Goal: Task Accomplishment & Management: Manage account settings

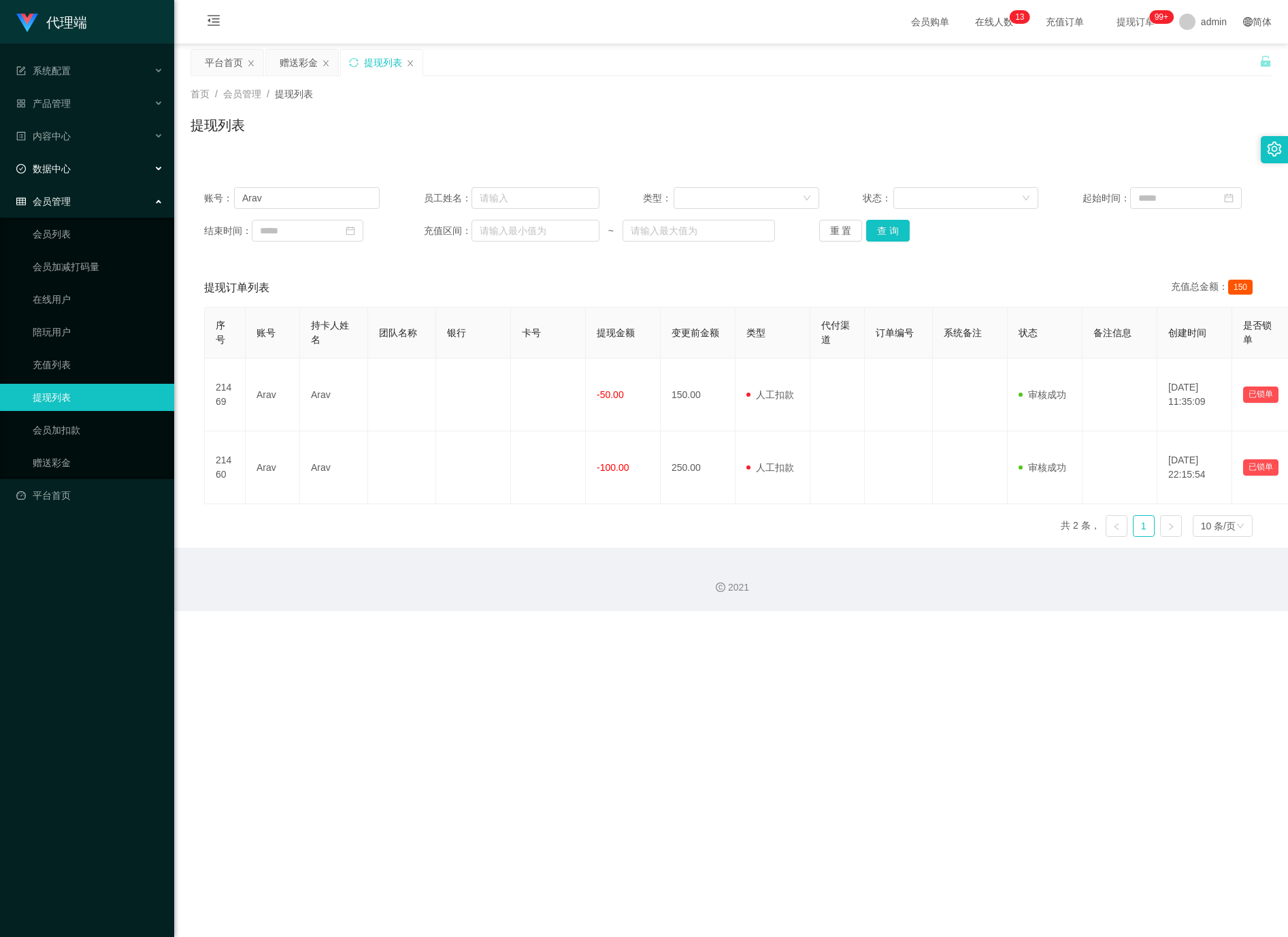
click at [100, 155] on div "数据中心" at bounding box center [87, 169] width 174 height 27
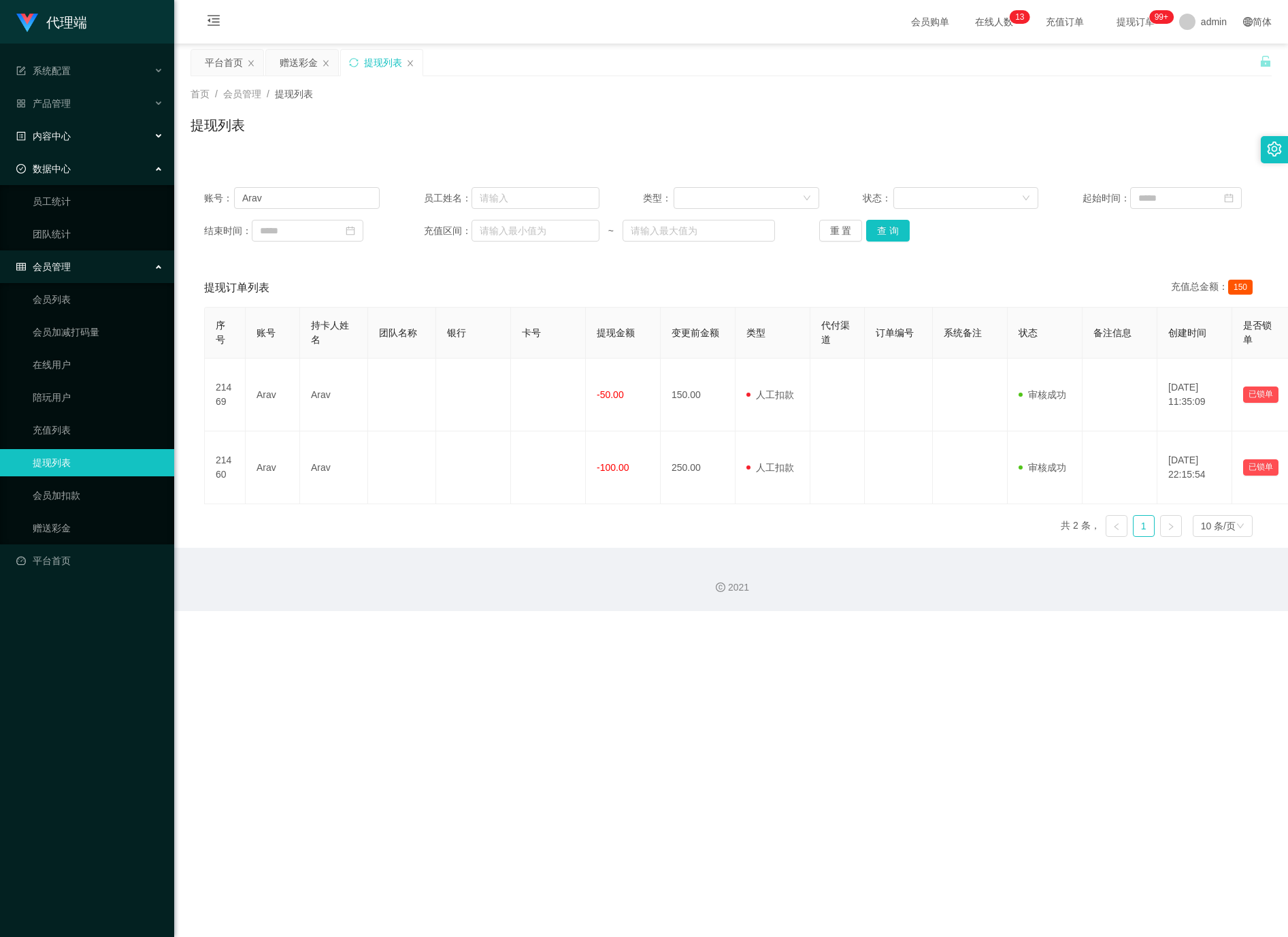
click at [91, 130] on div "内容中心" at bounding box center [87, 136] width 174 height 27
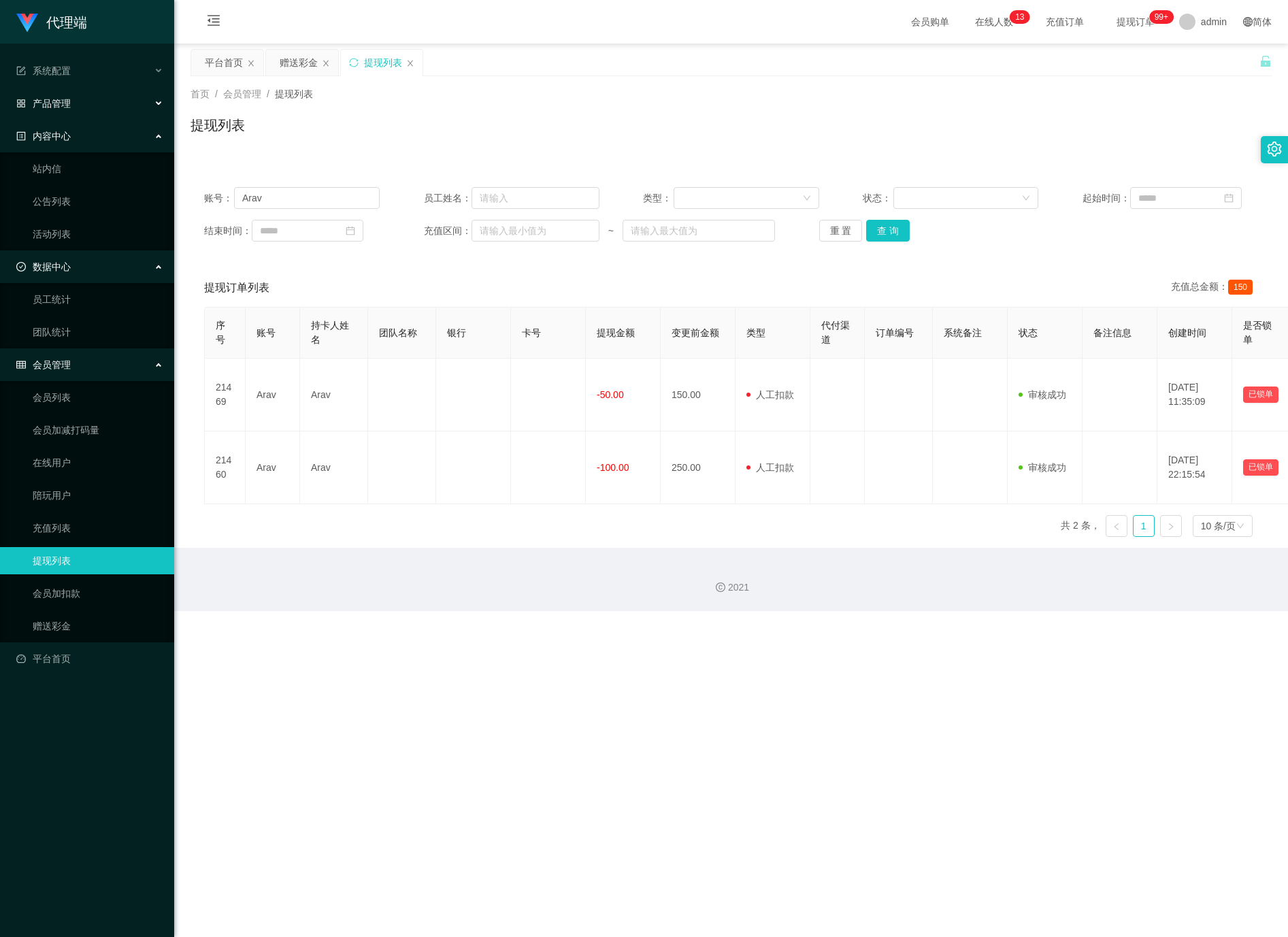
click at [92, 96] on div "产品管理" at bounding box center [87, 104] width 174 height 27
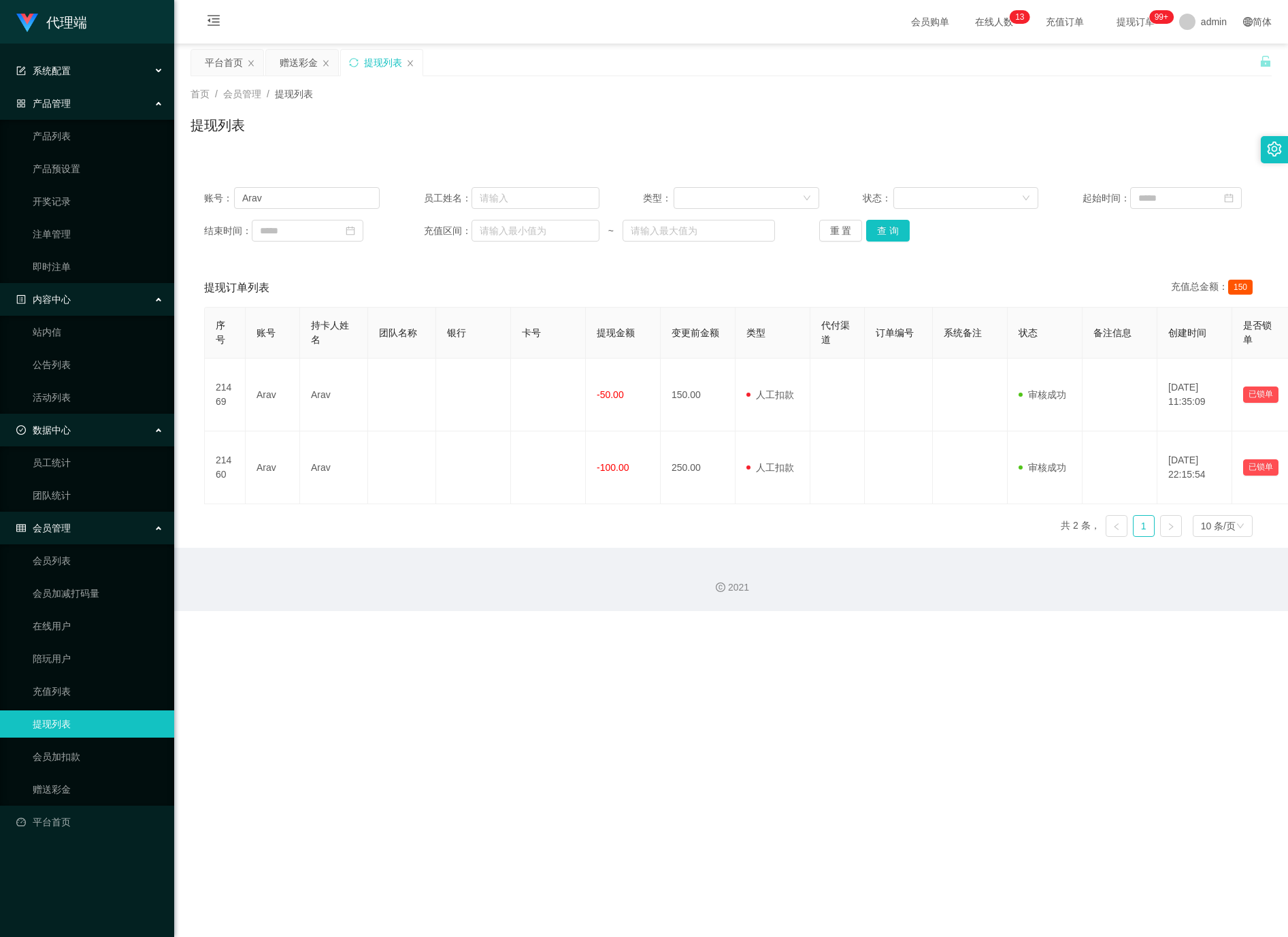
click at [74, 57] on div "系统配置" at bounding box center [87, 71] width 174 height 27
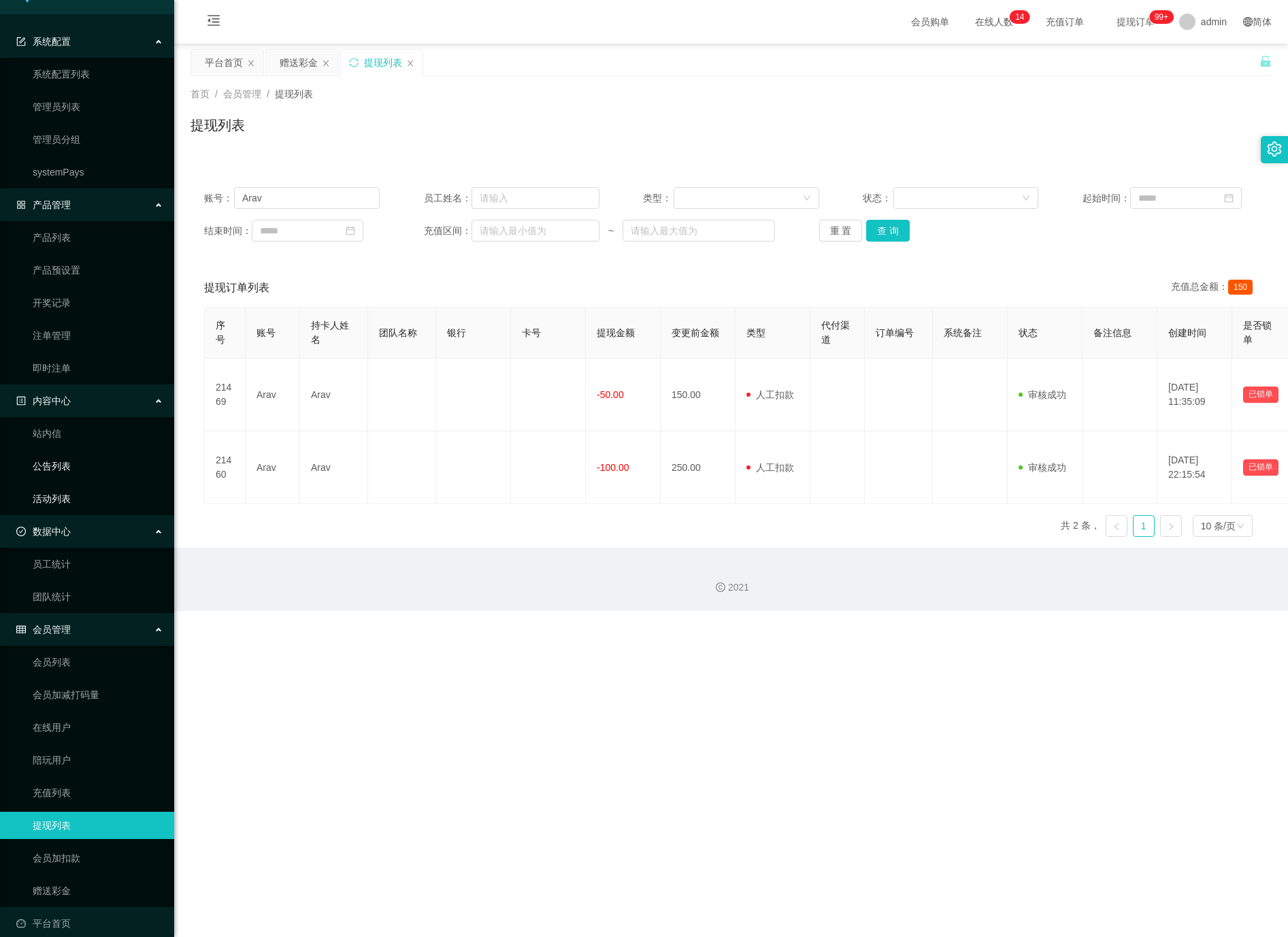
scroll to position [41, 0]
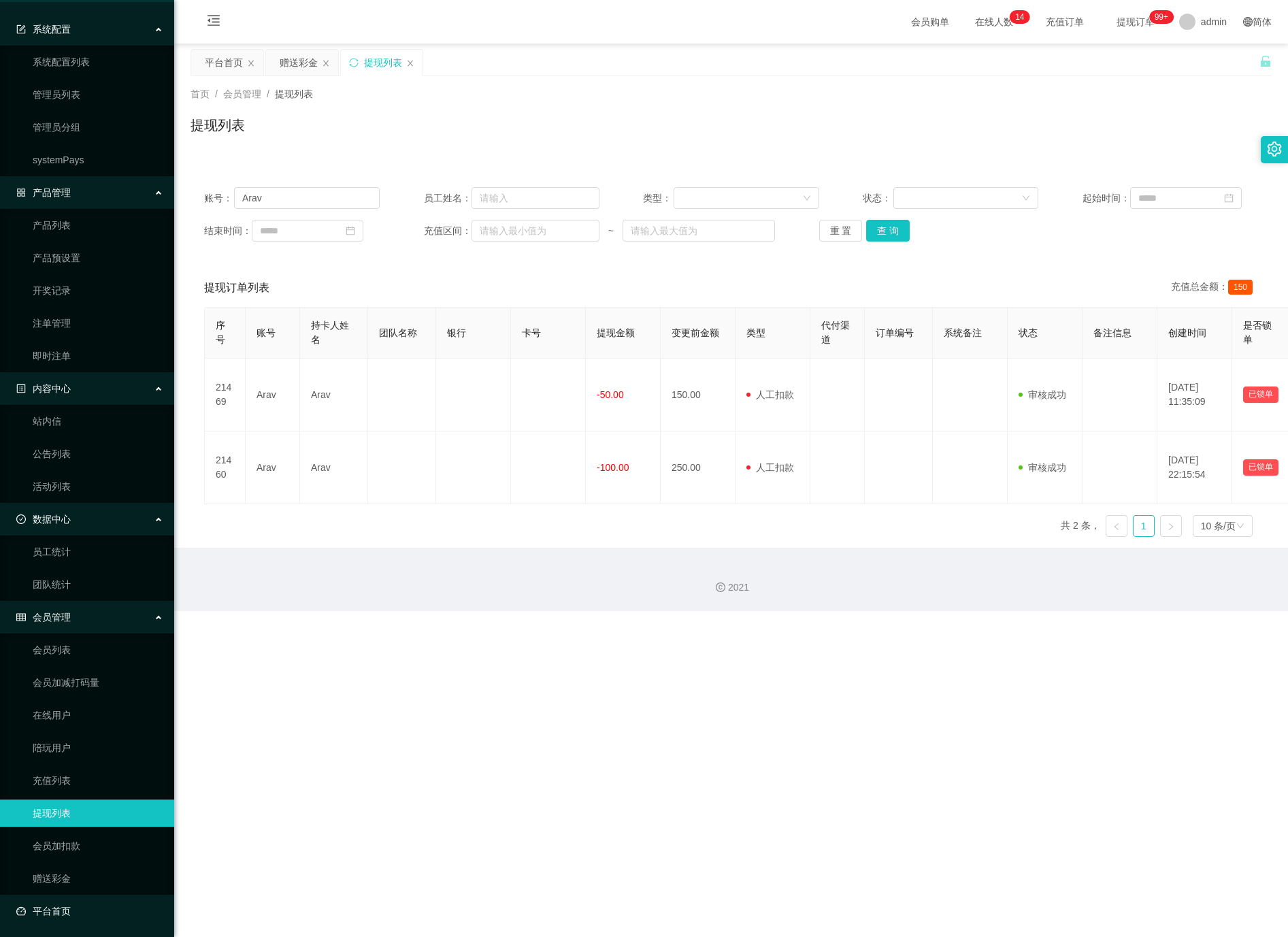
click at [76, 908] on link "平台首页" at bounding box center [89, 911] width 147 height 27
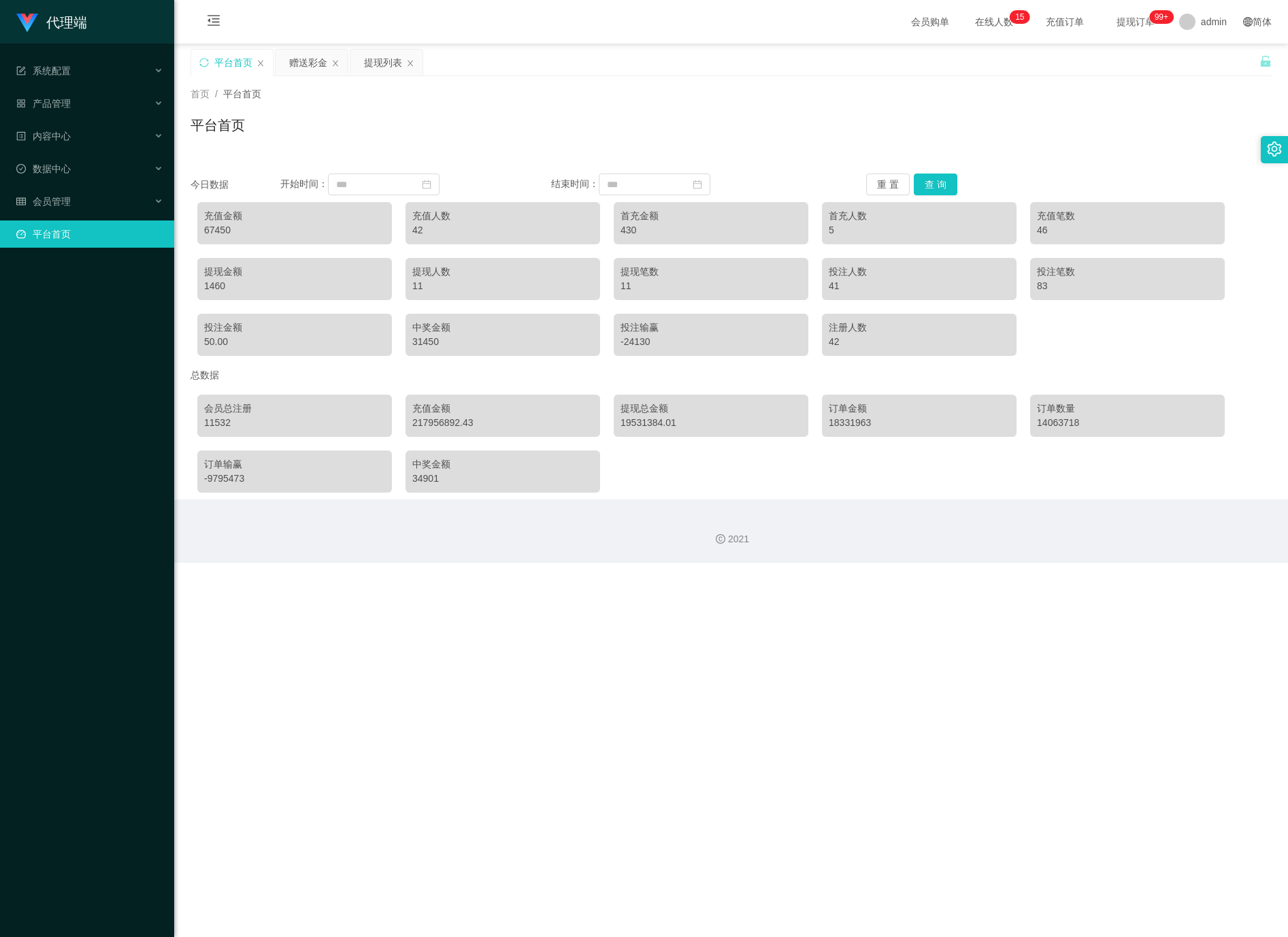
click at [94, 223] on link "平台首页" at bounding box center [89, 234] width 147 height 27
click at [65, 221] on link "平台首页" at bounding box center [89, 234] width 147 height 27
click at [37, 220] on link "平台首页" at bounding box center [89, 234] width 147 height 27
click at [59, 196] on span "会员管理" at bounding box center [43, 201] width 54 height 11
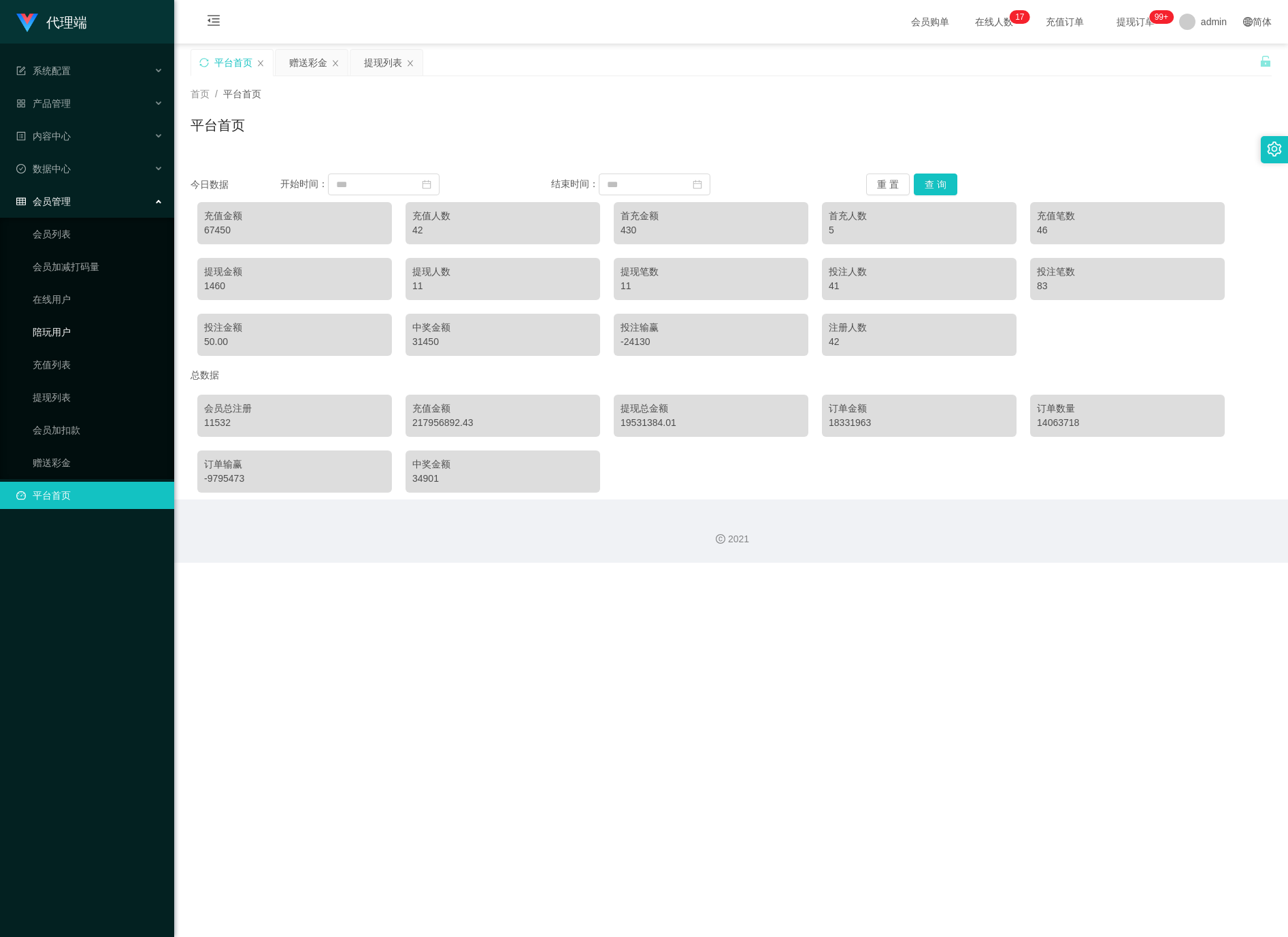
click at [68, 322] on link "陪玩用户" at bounding box center [98, 332] width 130 height 27
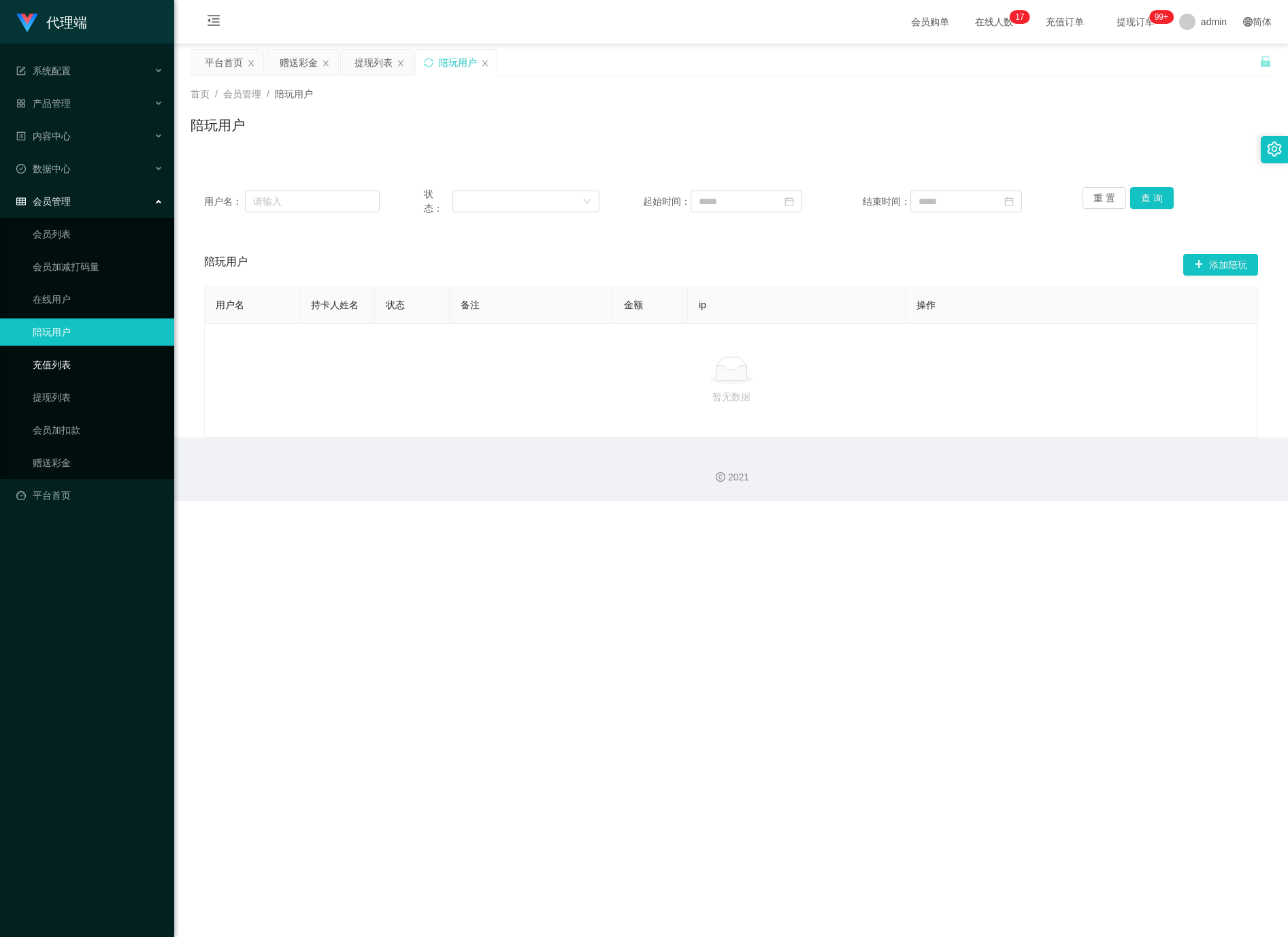
click at [61, 351] on link "充值列表" at bounding box center [98, 364] width 130 height 27
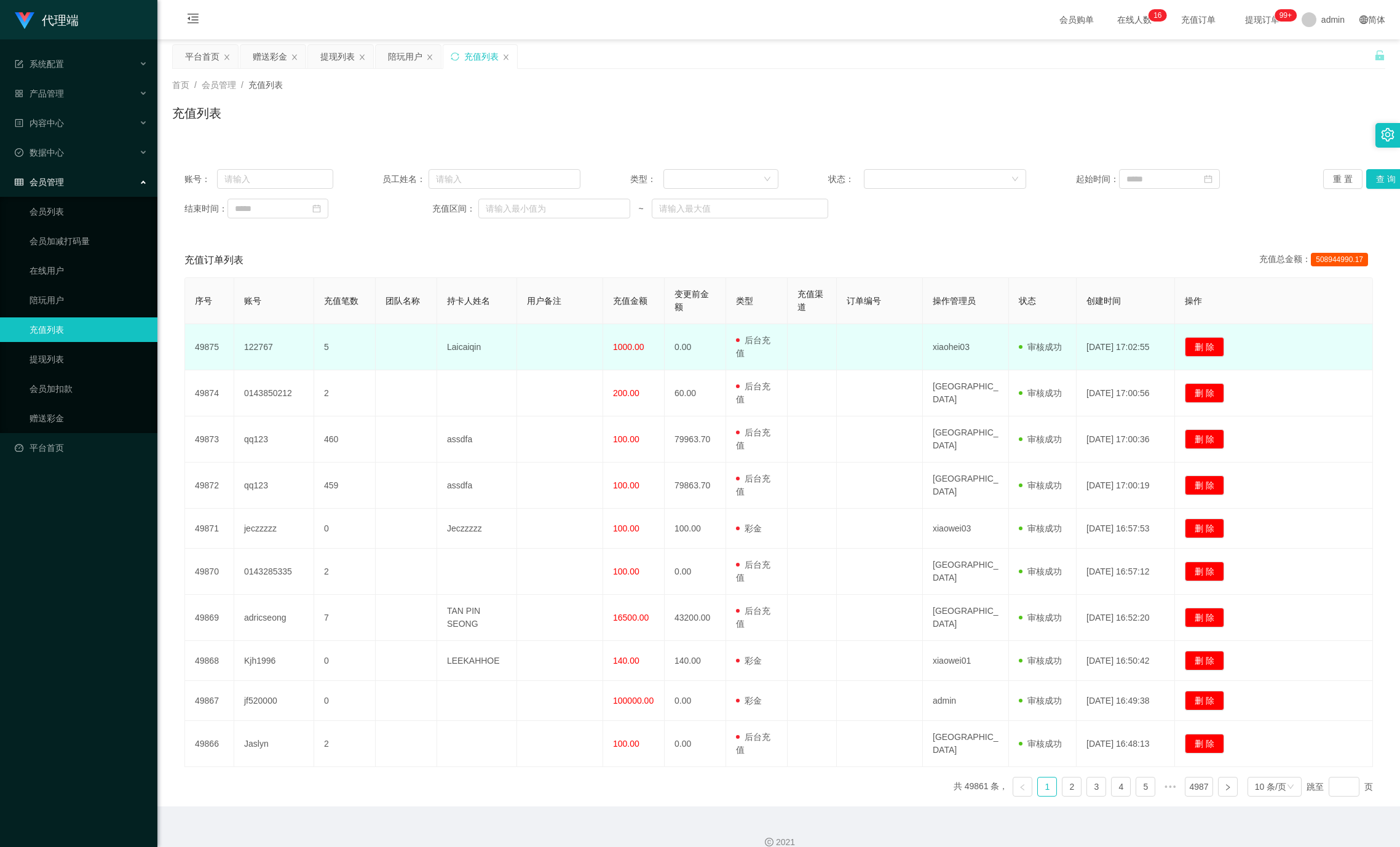
drag, startPoint x: 1020, startPoint y: 367, endPoint x: 1006, endPoint y: 354, distance: 19.1
click at [1006, 354] on td "xiaohei03" at bounding box center [965, 347] width 86 height 46
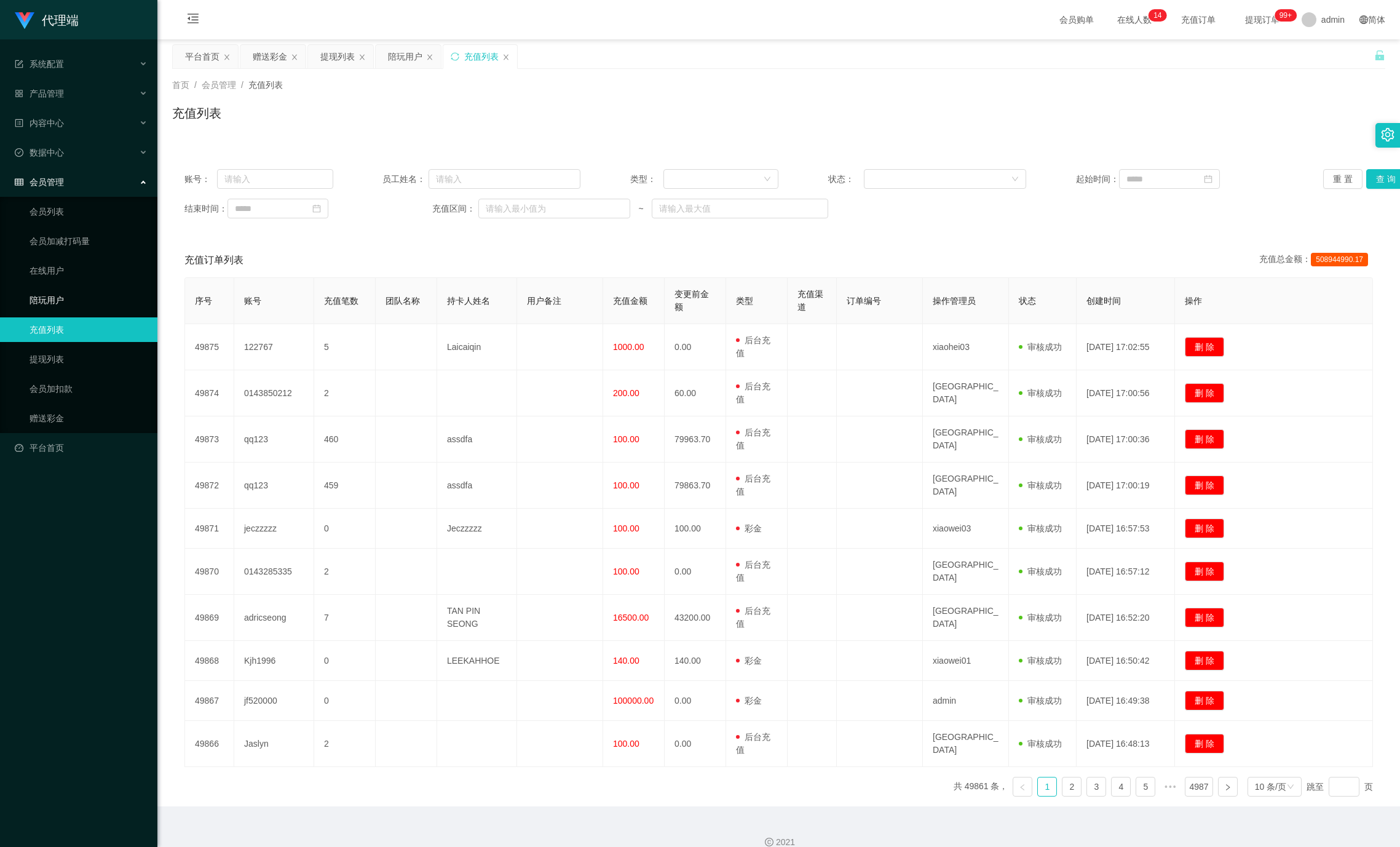
click at [37, 287] on link "陪玩用户" at bounding box center [88, 300] width 118 height 25
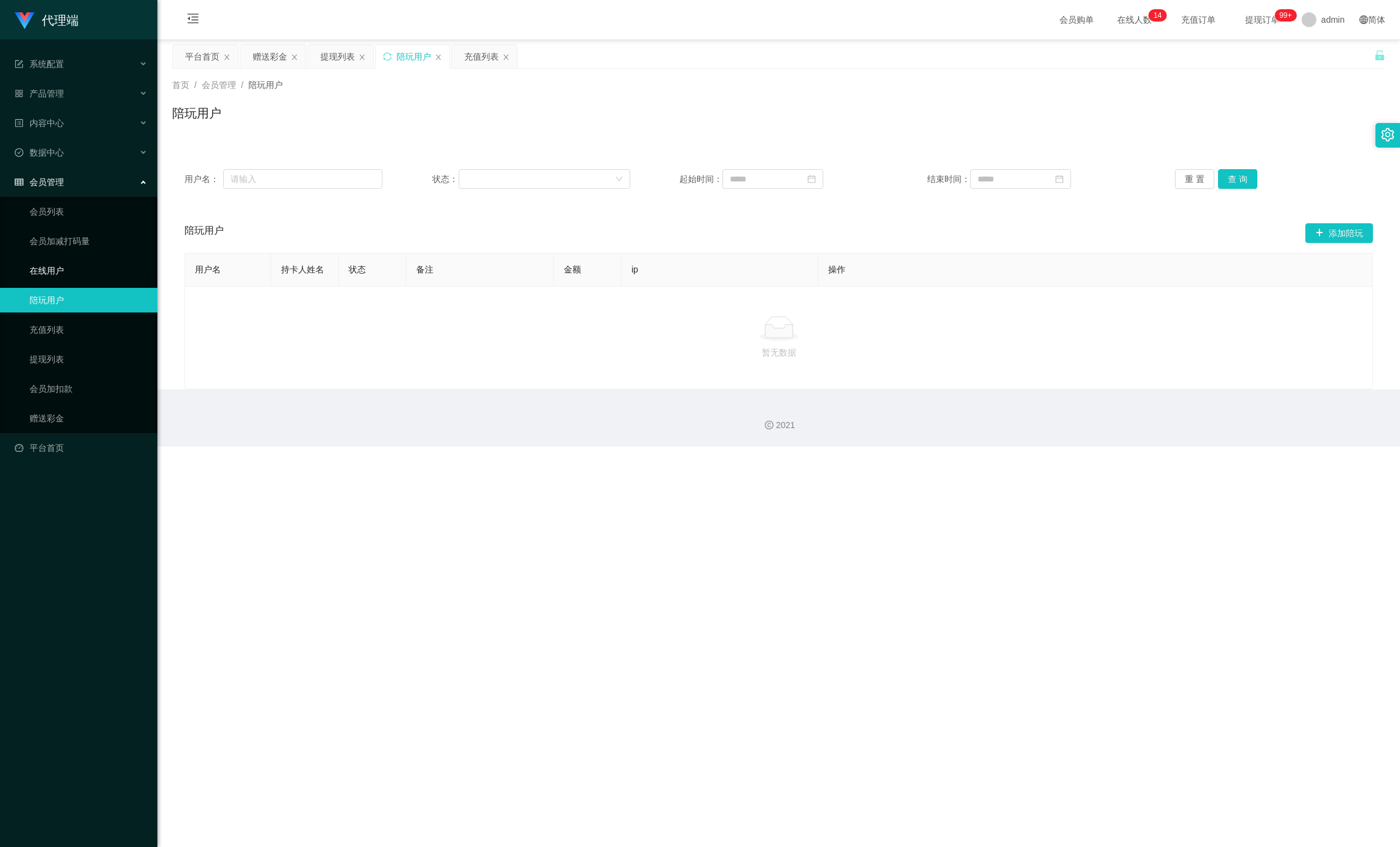
click at [53, 258] on link "在线用户" at bounding box center [88, 270] width 118 height 25
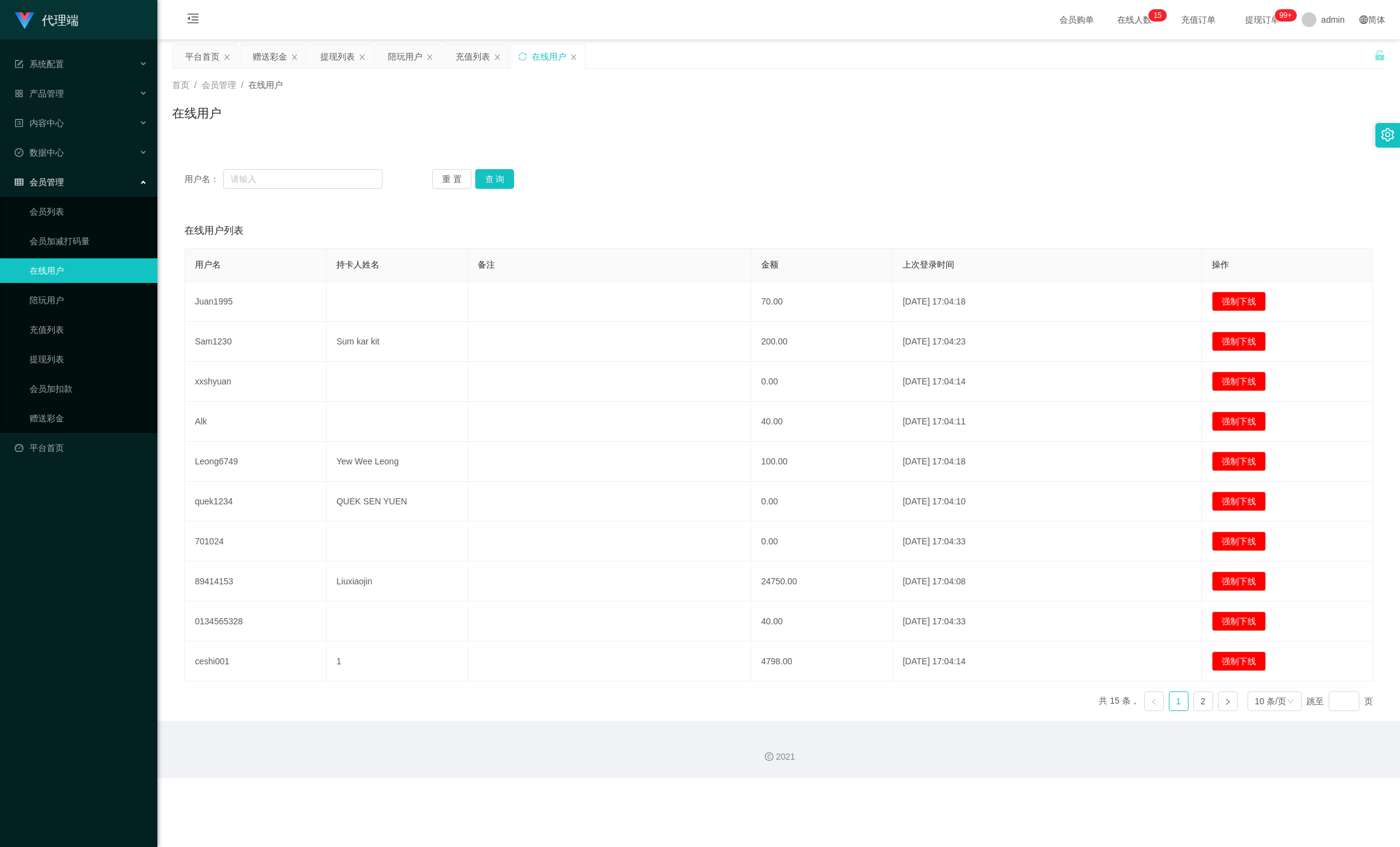
click at [912, 108] on div "在线用户" at bounding box center [779, 118] width 1213 height 29
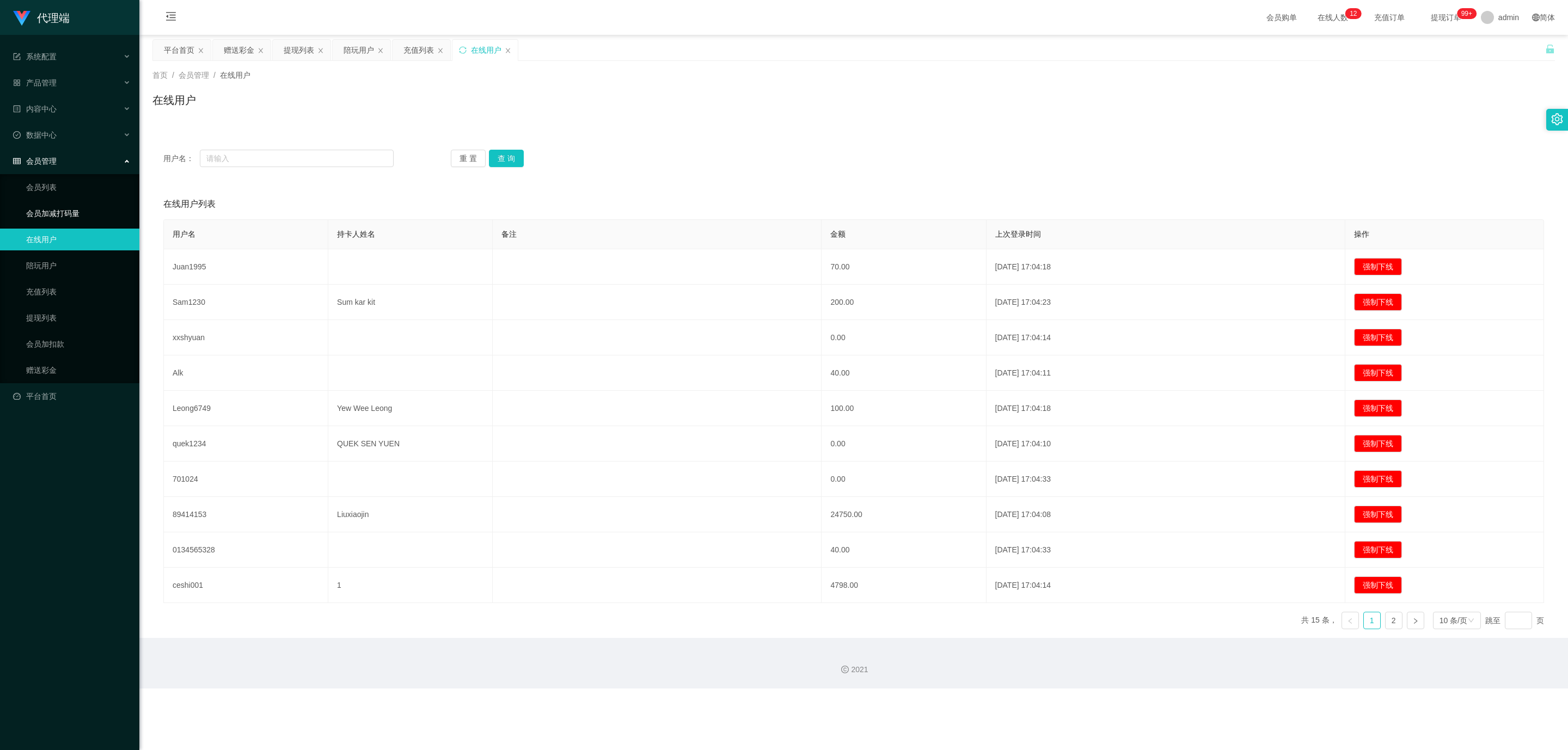
click at [86, 204] on link "会员加减打码量" at bounding box center [78, 213] width 104 height 22
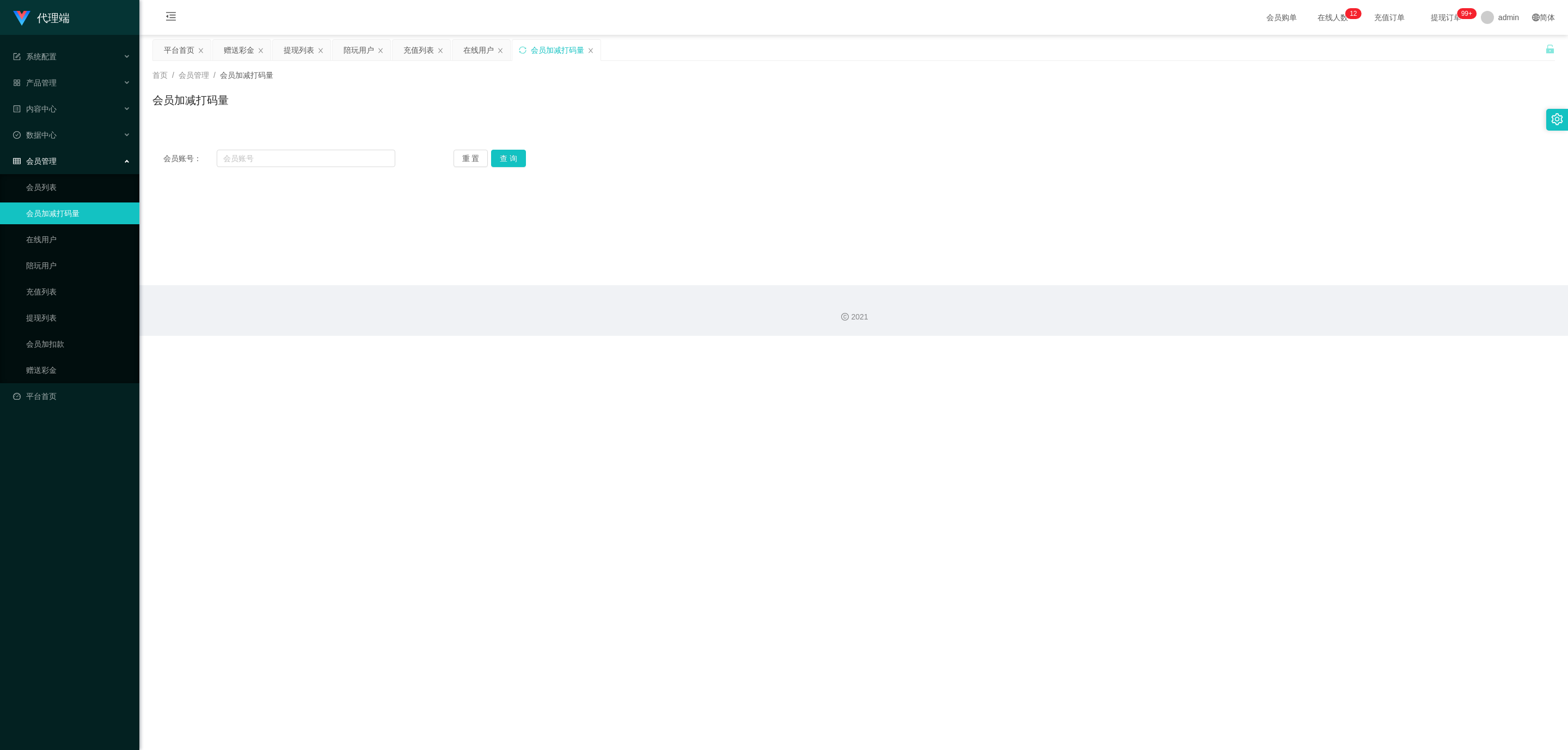
click at [102, 189] on ul "会员列表 会员加减打码量 在线用户 陪玩用户 充值列表 提现列表 会员加扣款 赠送彩金" at bounding box center [69, 279] width 139 height 209
click at [73, 177] on link "会员列表" at bounding box center [78, 187] width 104 height 22
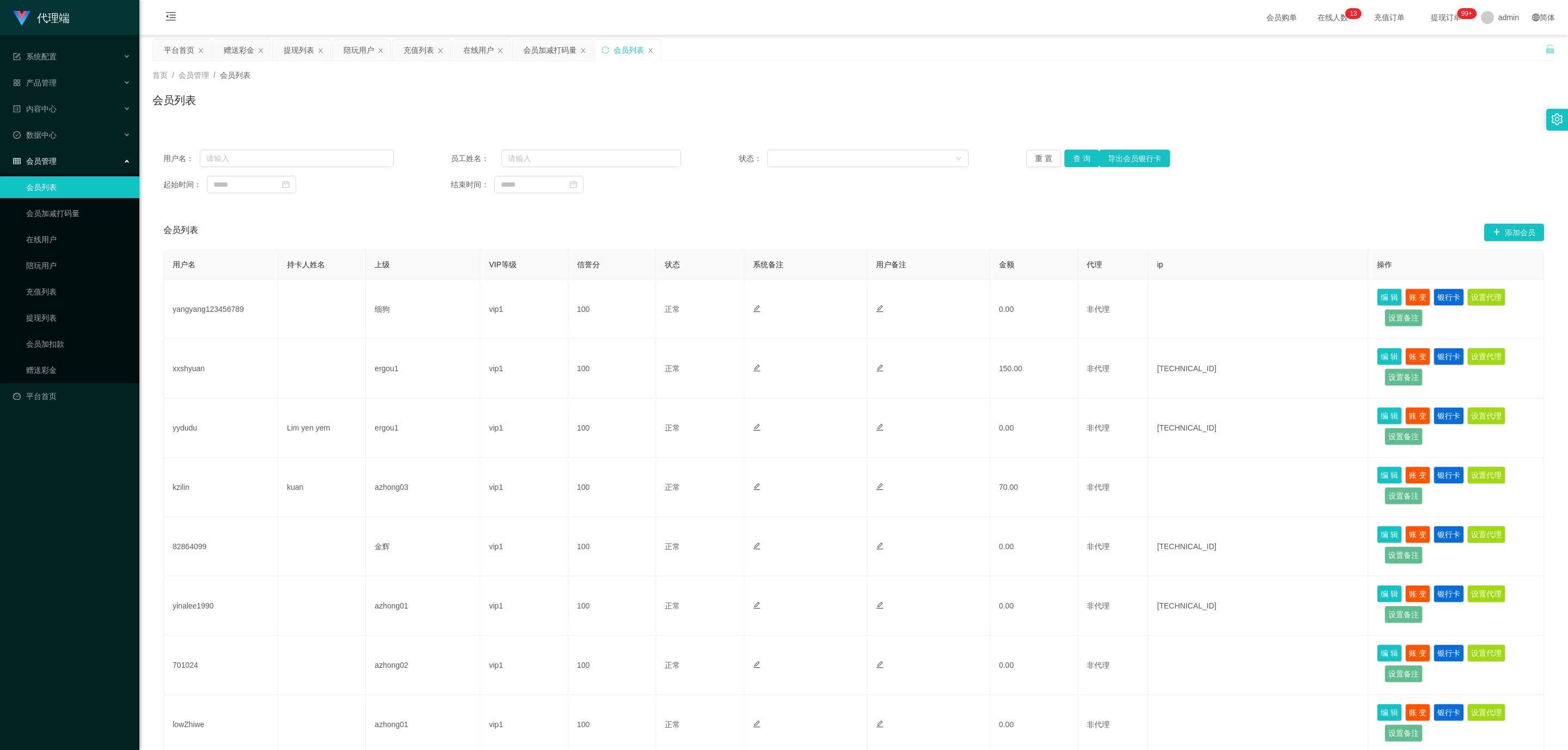
click at [408, 260] on th "上级" at bounding box center [423, 265] width 115 height 30
click at [267, 165] on input "text" at bounding box center [296, 158] width 194 height 17
paste input "🔹收款人姓名【AS PER IC】：[PERSON_NAME] 🔹性别： M 🔹年龄： 35 🔹职业： IT Consultant 🔹银行名称 ：DBS 🔹银…"
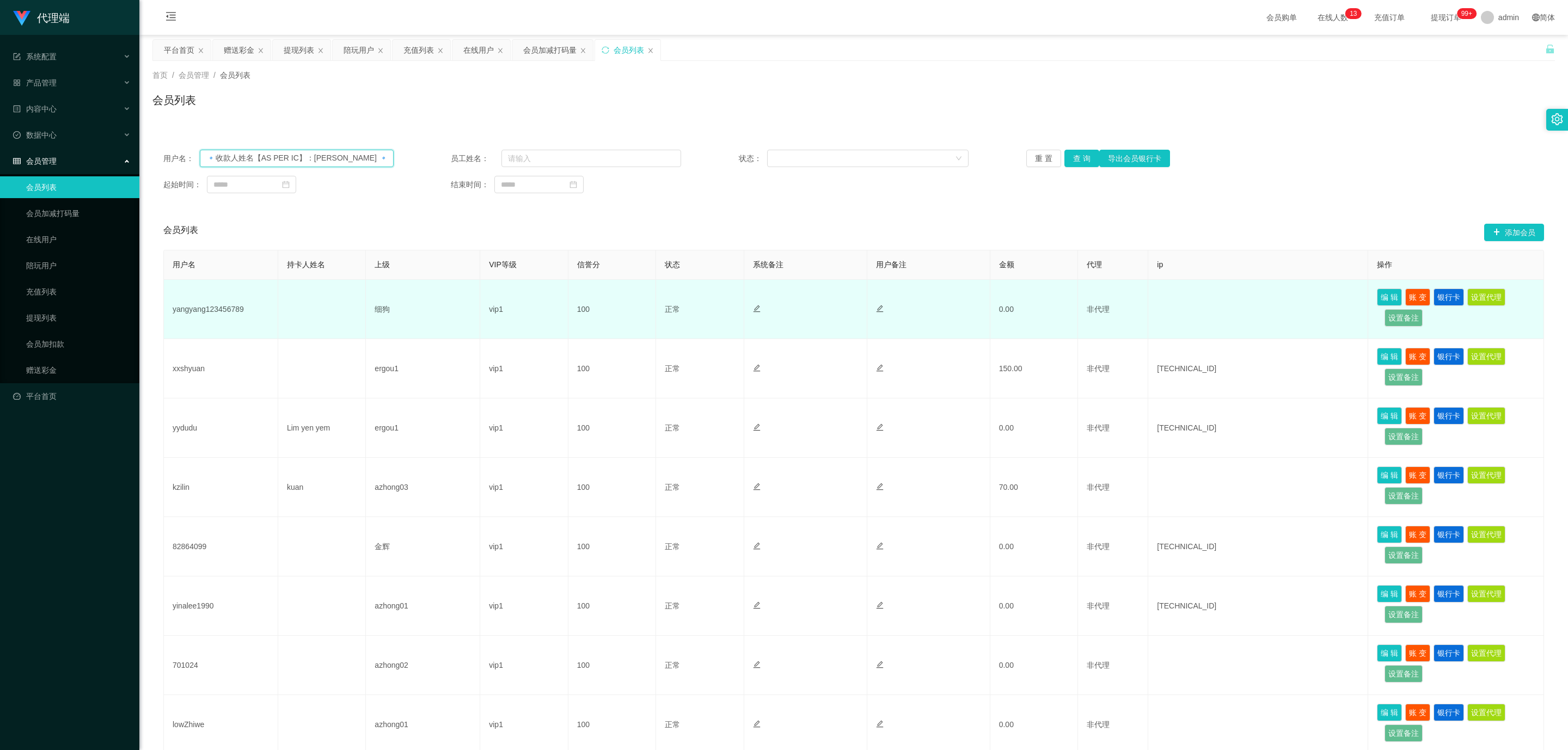
scroll to position [0, 294]
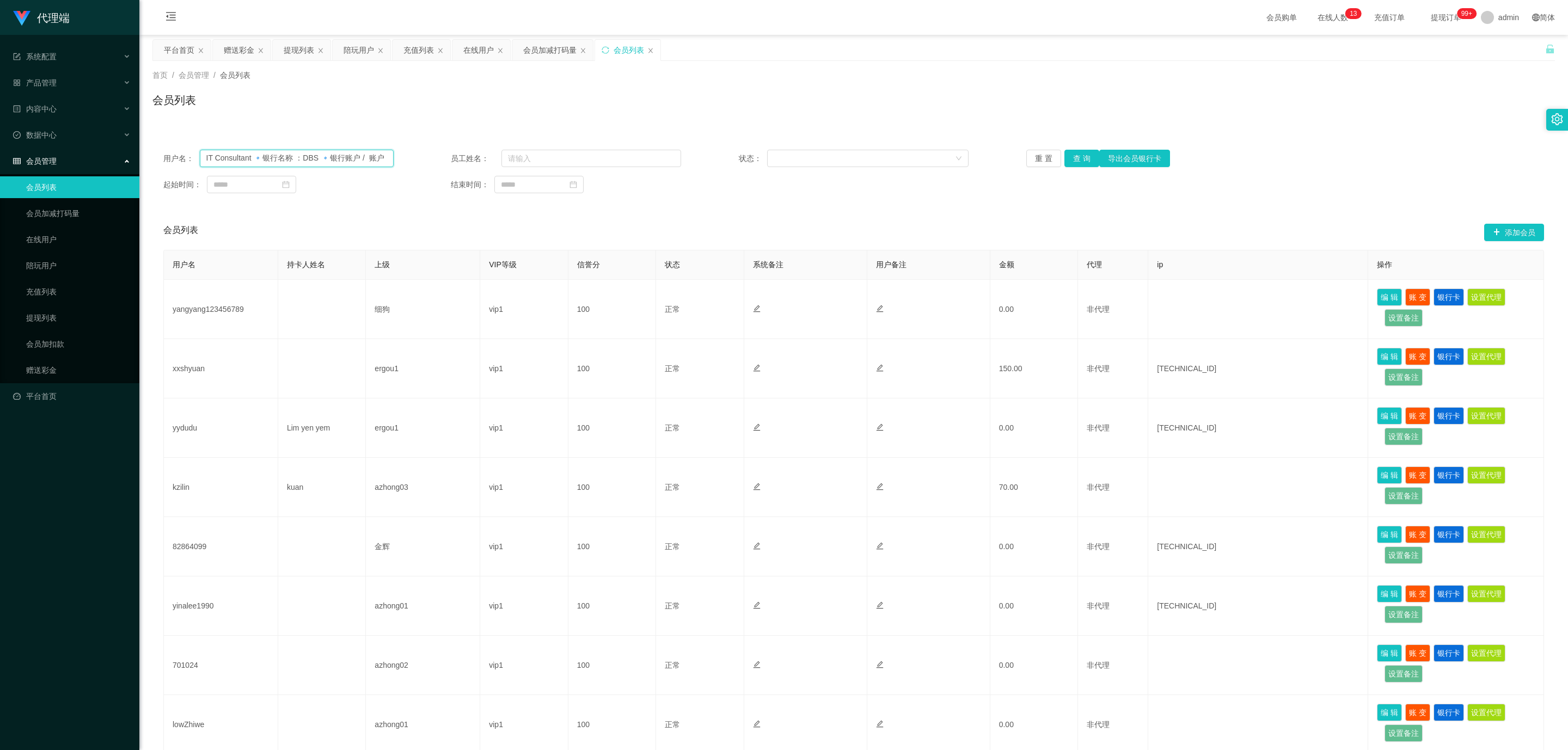
drag, startPoint x: 378, startPoint y: 157, endPoint x: 13, endPoint y: 150, distance: 365.1
click at [10, 151] on section "代理端 系统配置 系统配置列表 管理员列表 管理员分组 systemPays 产品管理 产品列表 产品预设置 开奖记录 注单管理 即时注单 内容中心 站内信 …" at bounding box center [784, 479] width 1568 height 959
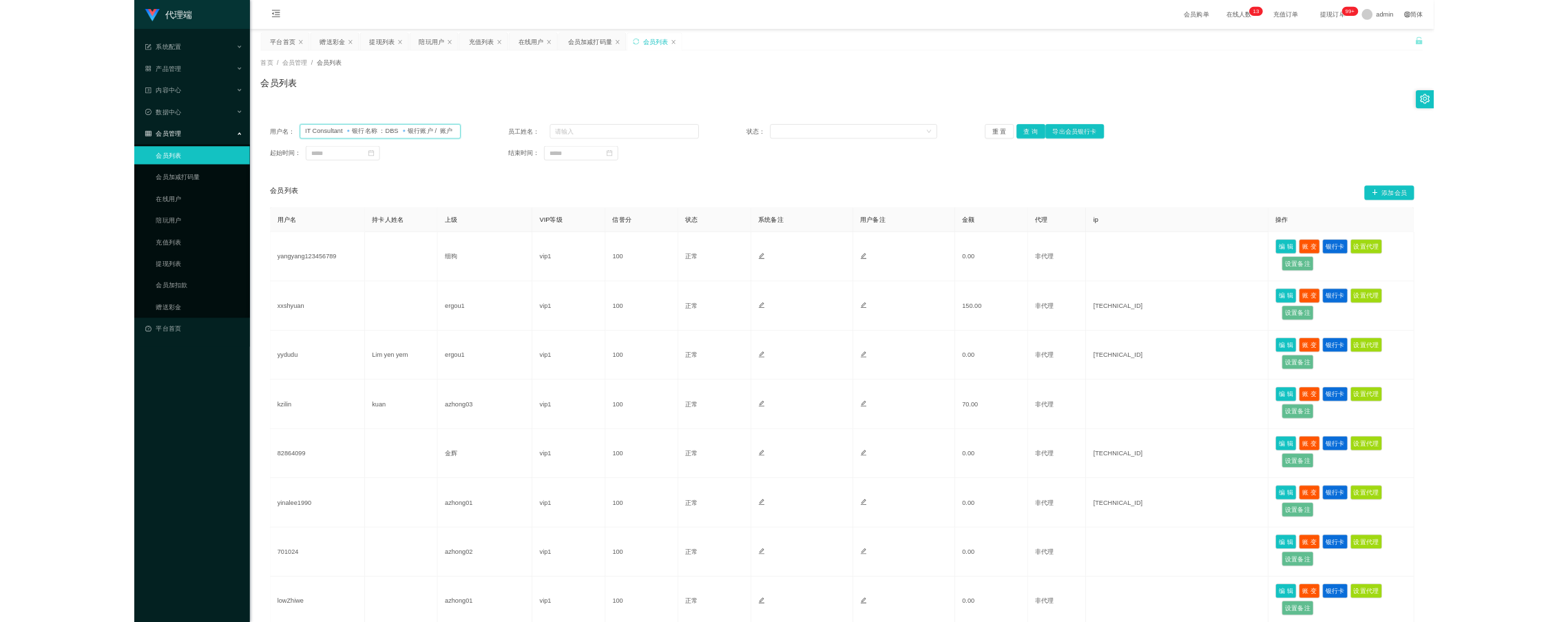
scroll to position [0, 0]
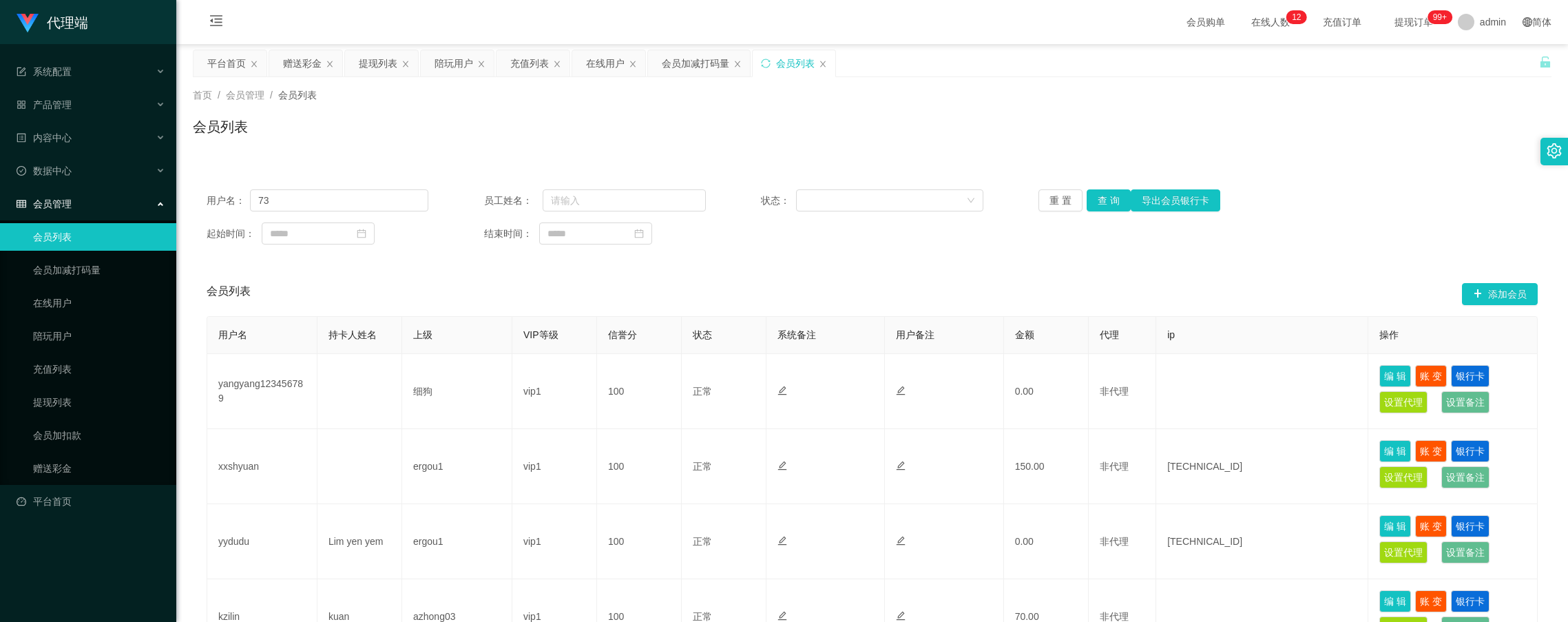
drag, startPoint x: 852, startPoint y: 109, endPoint x: 604, endPoint y: 324, distance: 328.2
click at [852, 110] on div "首页 / 会员管理 / 会员列表 / 会员列表" at bounding box center [872, 118] width 1359 height 60
click at [384, 195] on input "73" at bounding box center [339, 200] width 179 height 22
type input "7"
paste input "Arav"
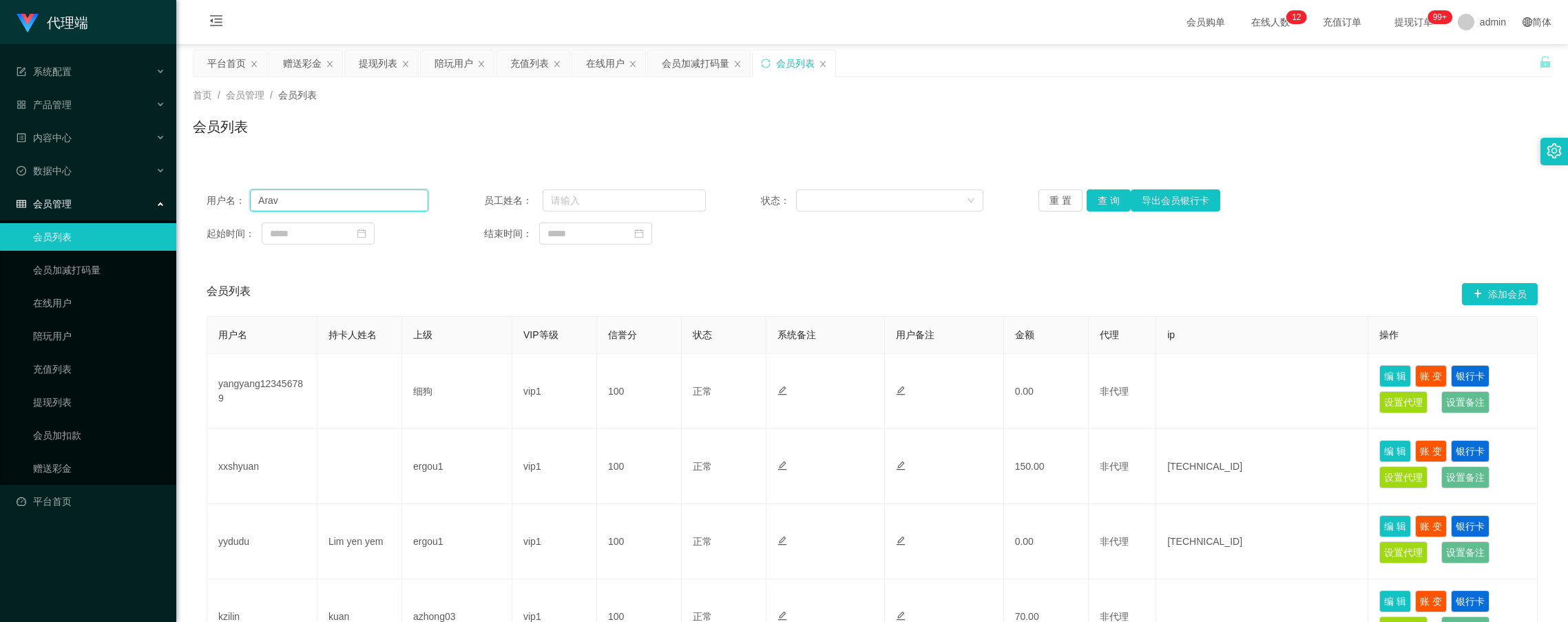
type input "Arav"
click at [387, 193] on input "Arav" at bounding box center [339, 200] width 179 height 22
click at [1113, 196] on button "查 询" at bounding box center [1108, 200] width 44 height 22
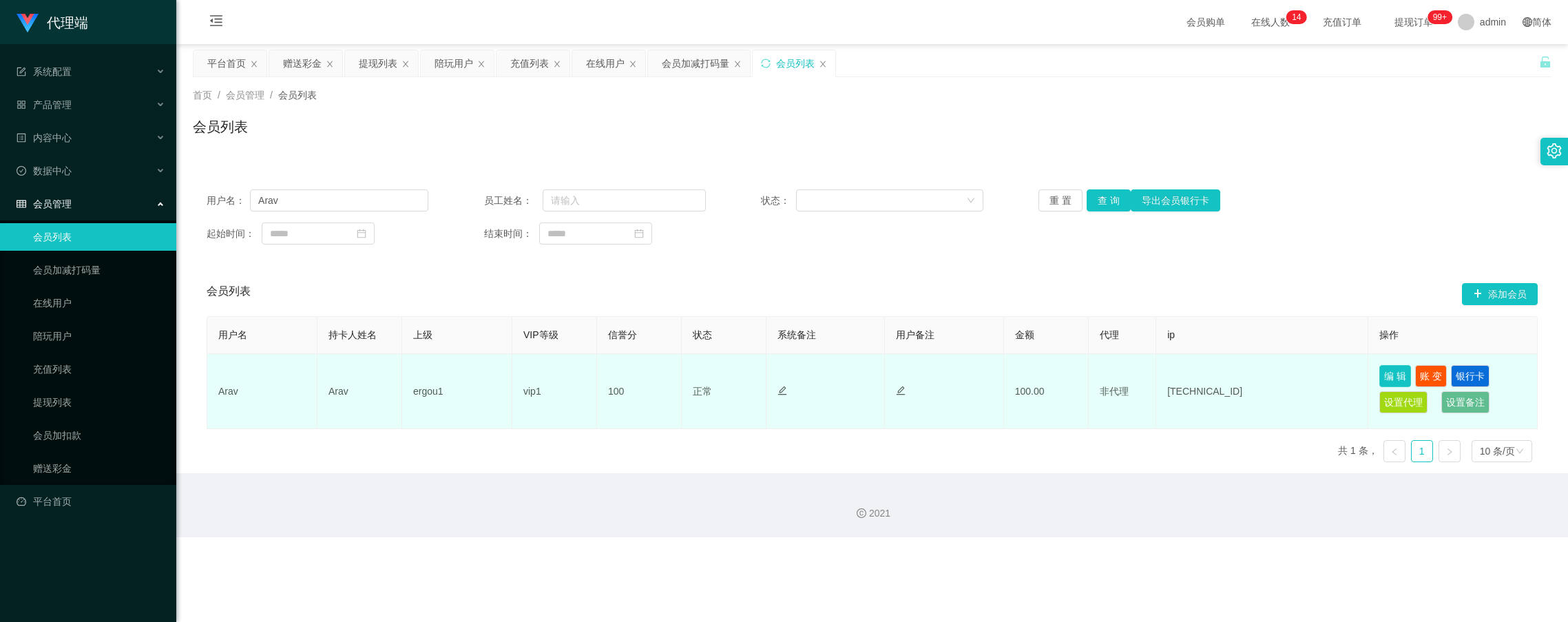
click at [1388, 369] on button "编 辑" at bounding box center [1394, 376] width 32 height 22
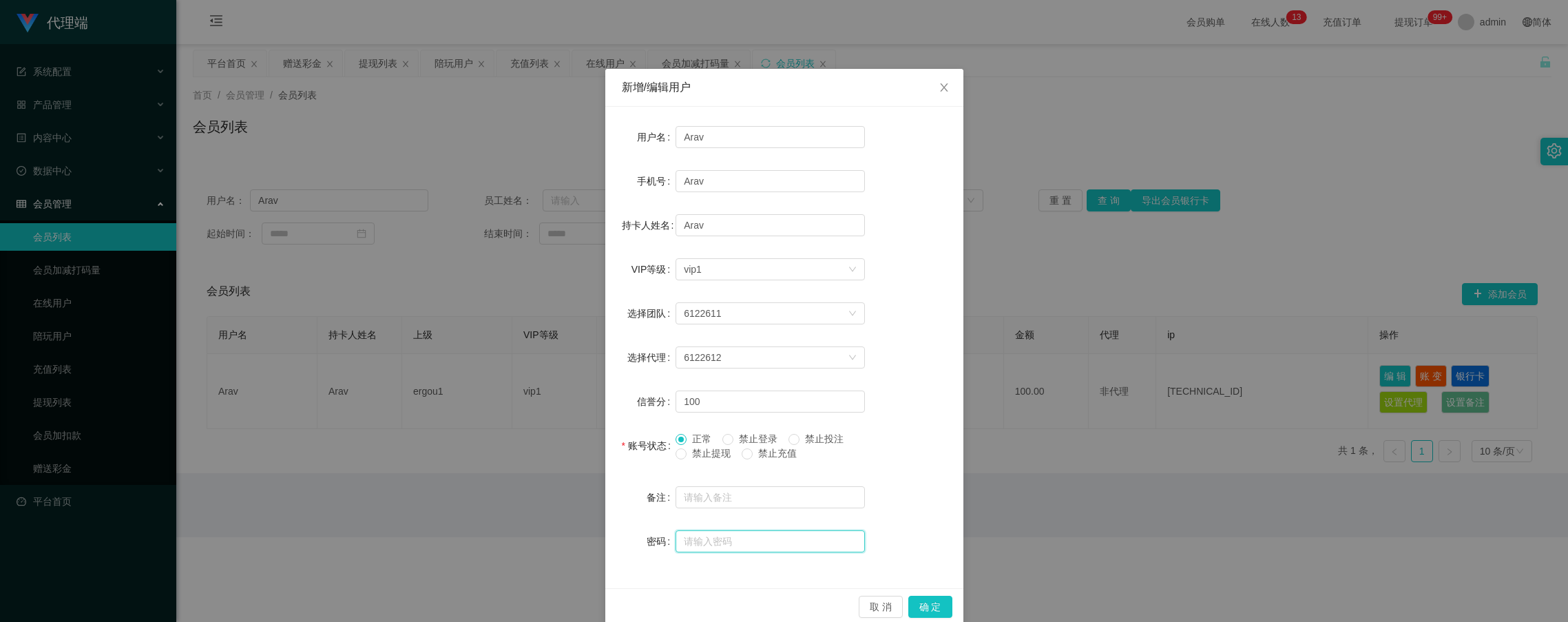
click at [718, 539] on input "text" at bounding box center [770, 540] width 189 height 22
type input "112233"
click at [923, 604] on button "确 定" at bounding box center [930, 606] width 44 height 22
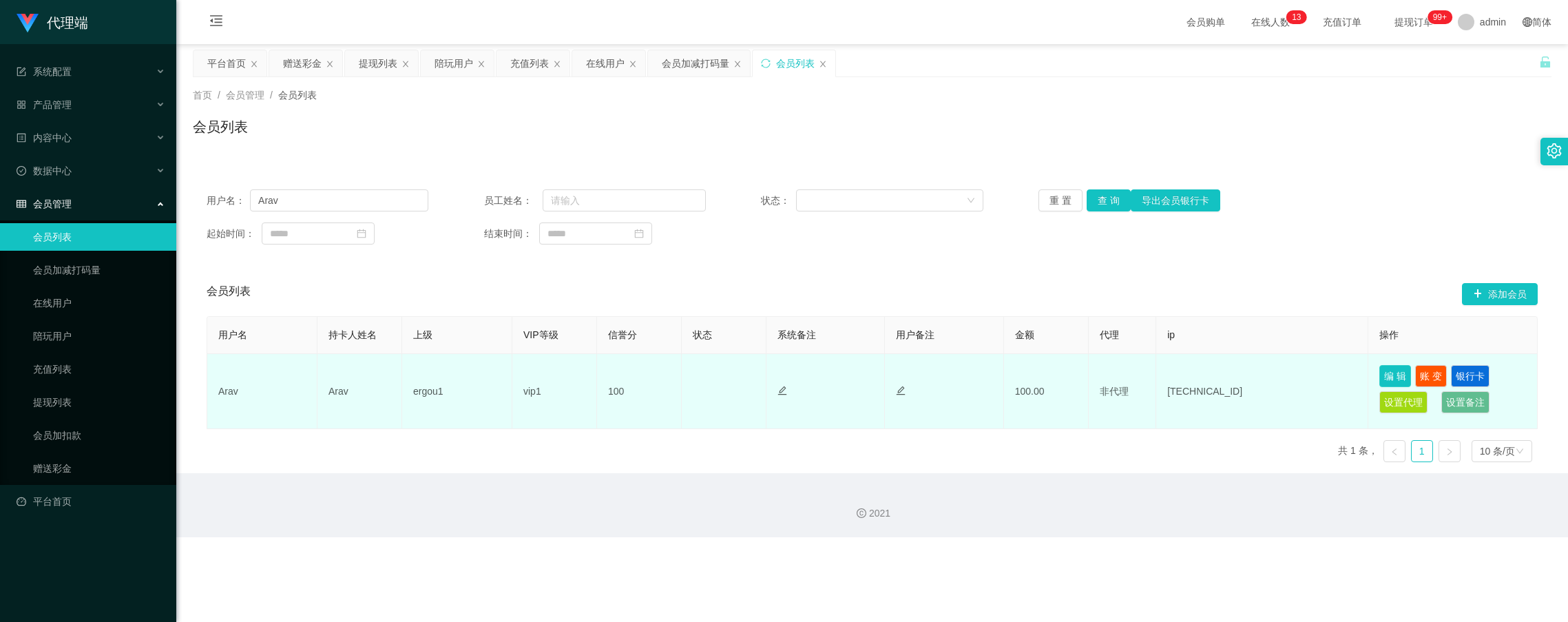
click at [1388, 378] on button "编 辑" at bounding box center [1394, 376] width 32 height 22
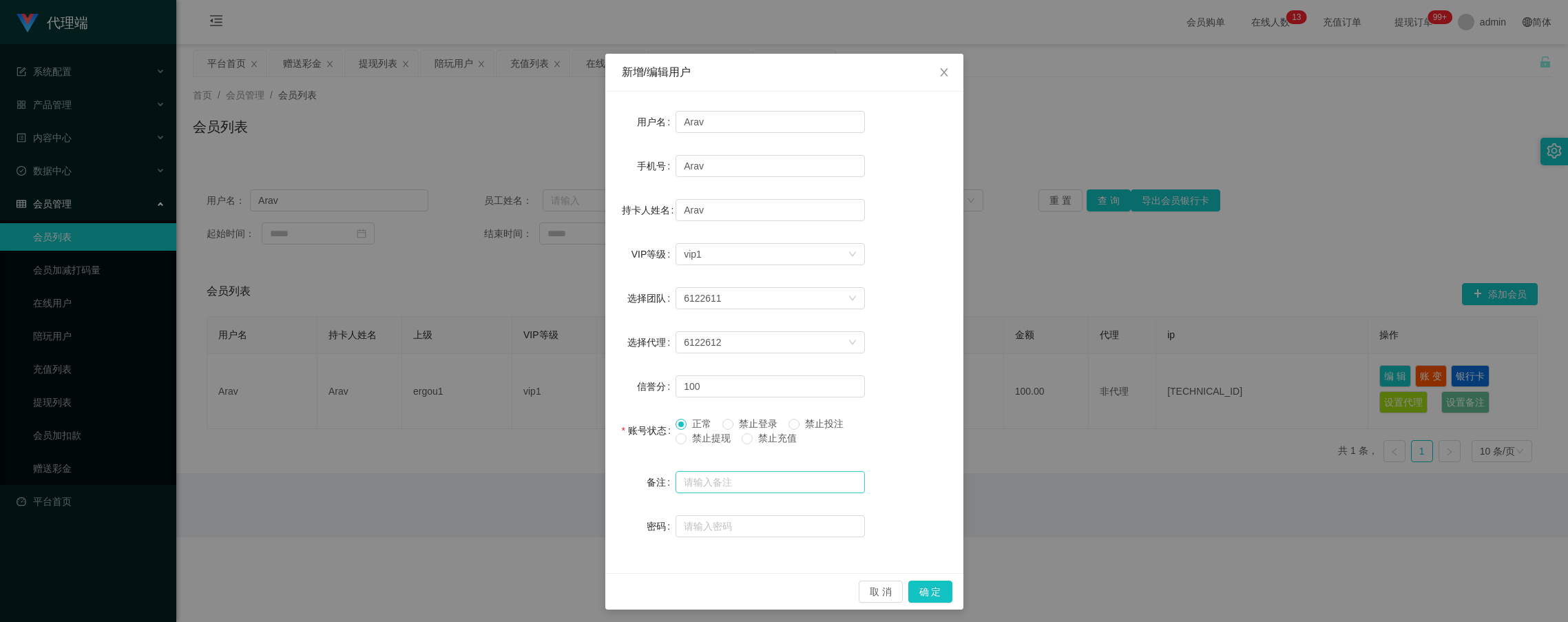
scroll to position [19, 0]
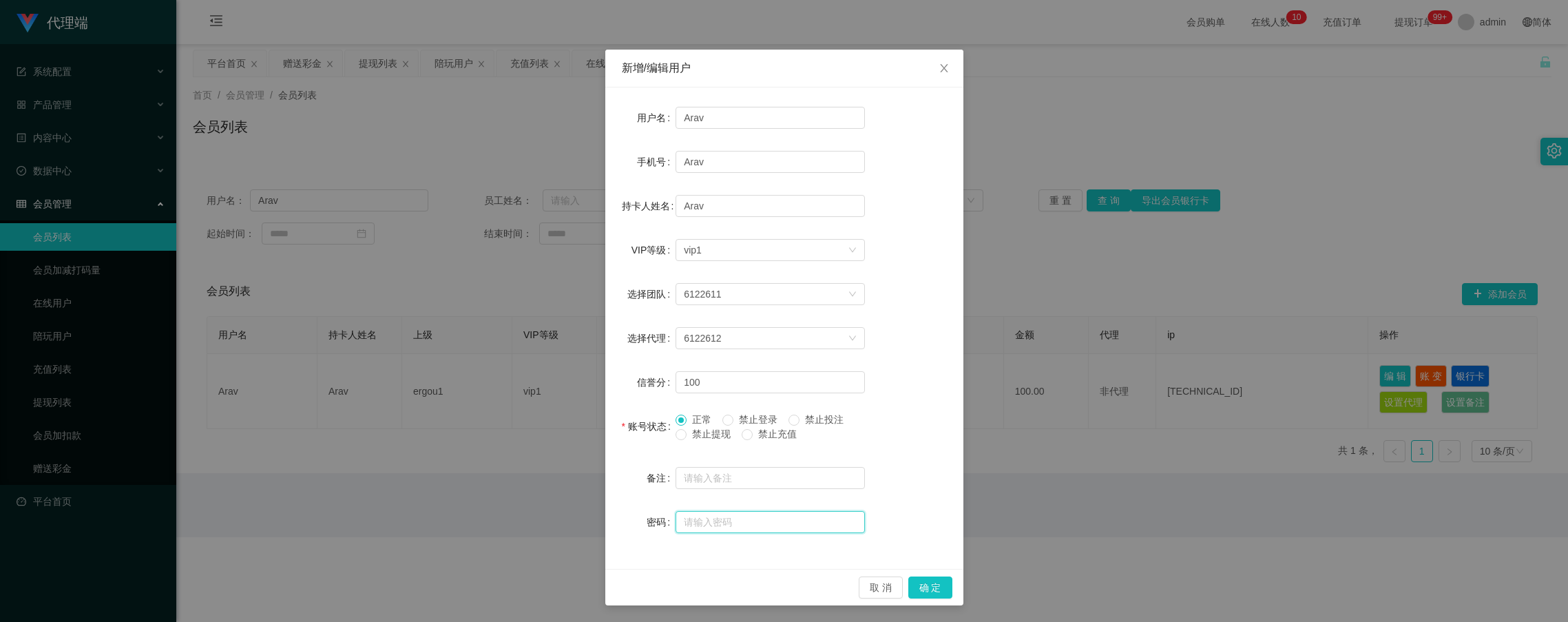
click at [742, 523] on input "text" at bounding box center [770, 521] width 189 height 22
type input "112233"
click at [935, 580] on button "确 定" at bounding box center [930, 586] width 44 height 22
